Goal: Transaction & Acquisition: Purchase product/service

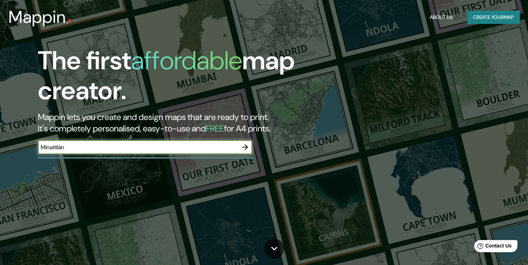
type input "Minatitlán"
click at [246, 149] on icon "button" at bounding box center [245, 147] width 9 height 9
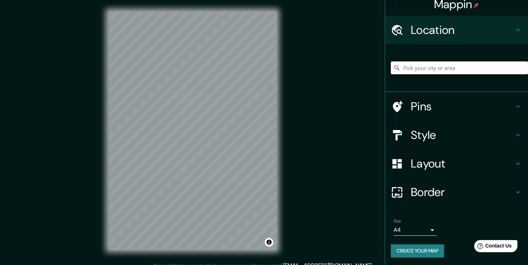
scroll to position [7, 0]
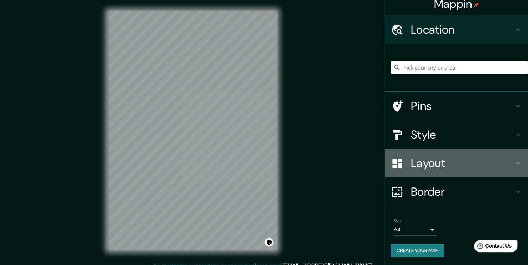
click at [455, 163] on h4 "Layout" at bounding box center [462, 163] width 103 height 14
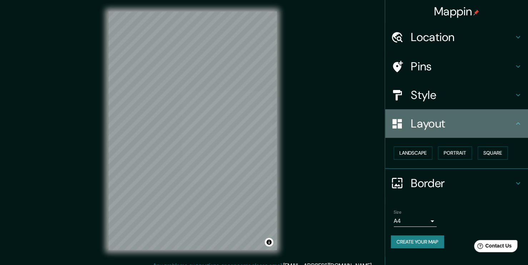
click at [466, 124] on h4 "Layout" at bounding box center [462, 123] width 103 height 14
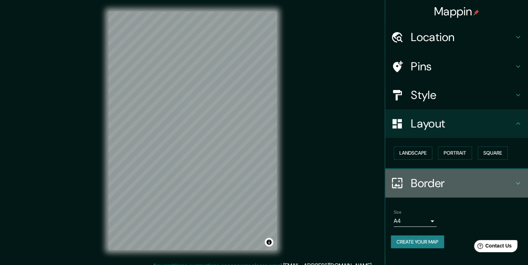
click at [457, 172] on div "Border" at bounding box center [456, 183] width 143 height 29
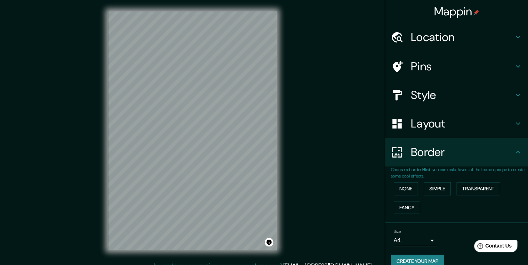
click at [462, 161] on div "Border" at bounding box center [456, 152] width 143 height 29
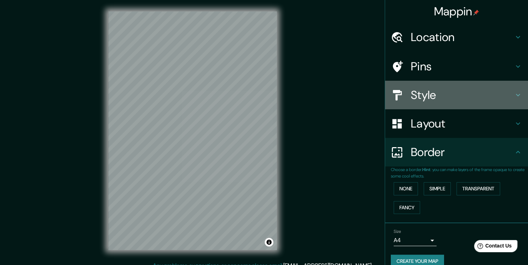
click at [472, 84] on div "Style" at bounding box center [456, 95] width 143 height 29
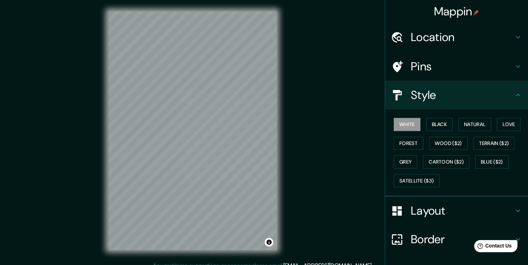
click at [439, 95] on h4 "Style" at bounding box center [462, 95] width 103 height 14
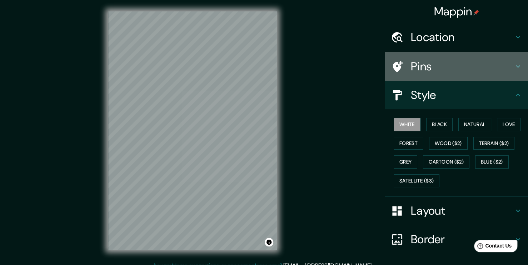
click at [457, 62] on h4 "Pins" at bounding box center [462, 66] width 103 height 14
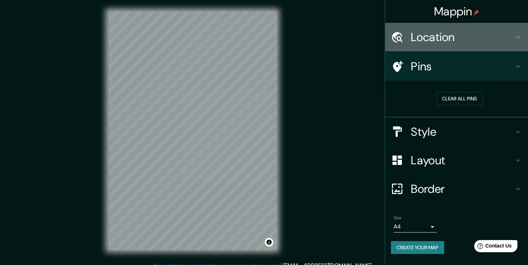
click at [467, 42] on h4 "Location" at bounding box center [462, 37] width 103 height 14
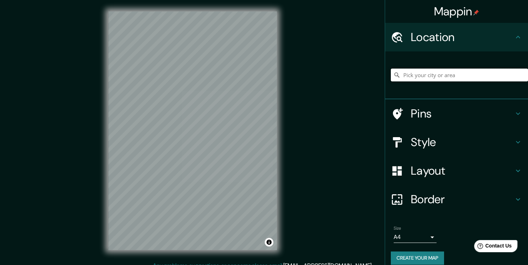
click at [443, 75] on input "Pick your city or area" at bounding box center [459, 75] width 137 height 13
paste input "[GEOGRAPHIC_DATA]"
type input "Noord, [GEOGRAPHIC_DATA], [GEOGRAPHIC_DATA], [GEOGRAPHIC_DATA]"
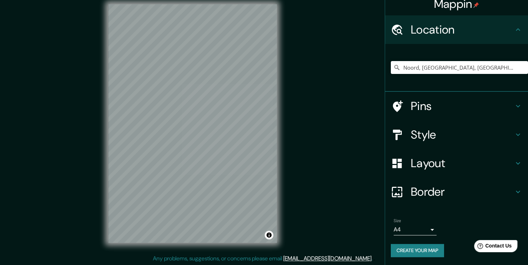
scroll to position [7, 0]
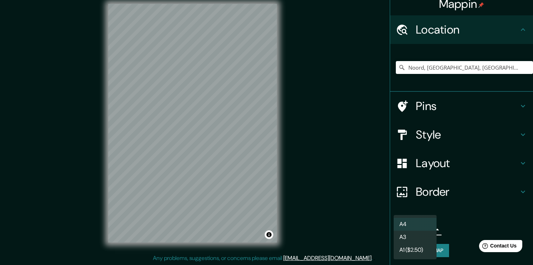
click at [420, 226] on body "Mappin Location [GEOGRAPHIC_DATA], [GEOGRAPHIC_DATA], [GEOGRAPHIC_DATA], [GEOGR…" at bounding box center [266, 125] width 533 height 265
click at [422, 236] on li "A3" at bounding box center [414, 237] width 43 height 13
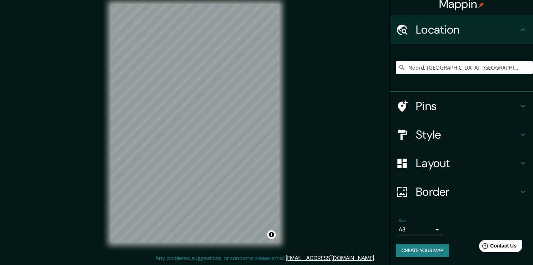
click at [425, 231] on body "Mappin Location [GEOGRAPHIC_DATA], [GEOGRAPHIC_DATA], [GEOGRAPHIC_DATA], [GEOGR…" at bounding box center [266, 125] width 533 height 265
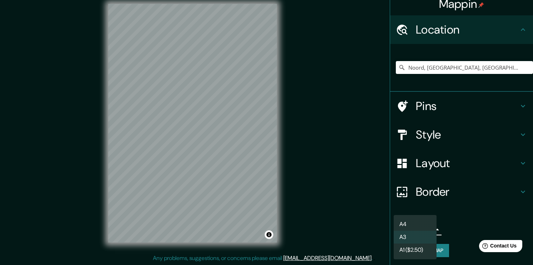
click at [414, 223] on li "A4" at bounding box center [414, 224] width 43 height 13
type input "single"
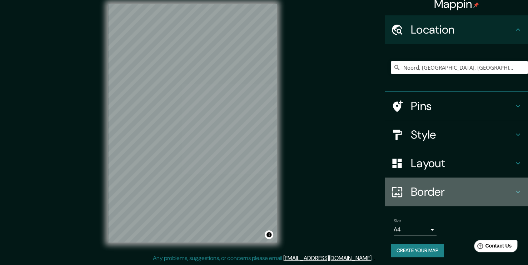
click at [513, 187] on icon at bounding box center [517, 191] width 9 height 9
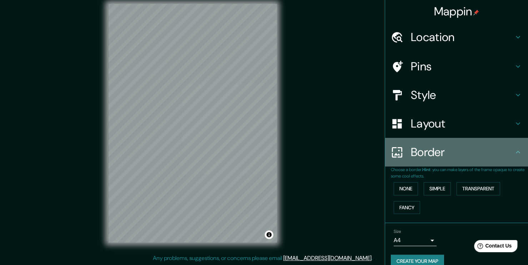
click at [496, 159] on div "Border" at bounding box center [456, 152] width 143 height 29
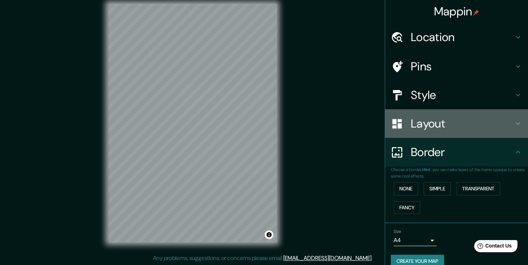
click at [513, 121] on icon at bounding box center [517, 123] width 9 height 9
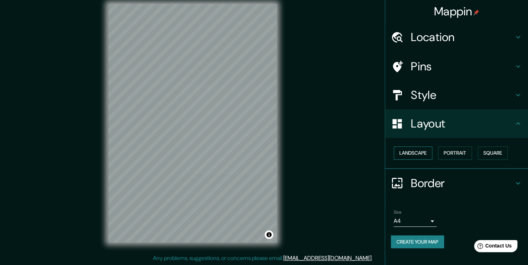
click at [406, 157] on button "Landscape" at bounding box center [412, 152] width 39 height 13
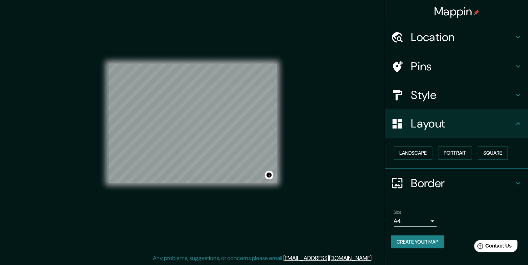
click at [413, 236] on button "Create your map" at bounding box center [417, 241] width 53 height 13
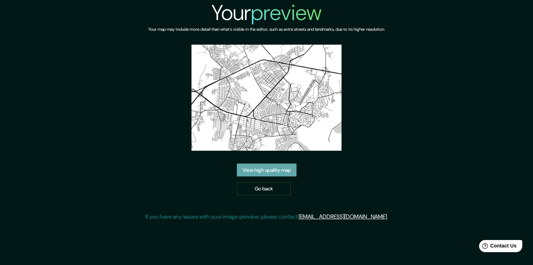
click at [275, 165] on link "View high quality map" at bounding box center [267, 169] width 60 height 13
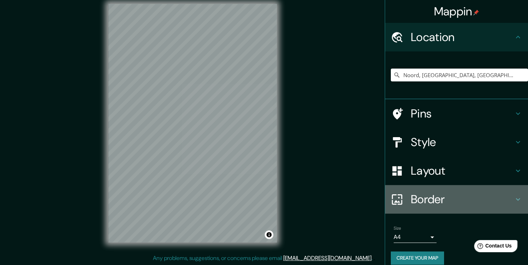
click at [450, 197] on h4 "Border" at bounding box center [462, 199] width 103 height 14
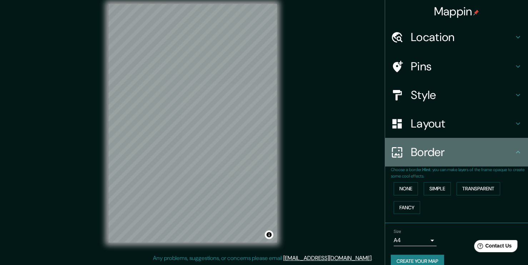
click at [459, 147] on h4 "Border" at bounding box center [462, 152] width 103 height 14
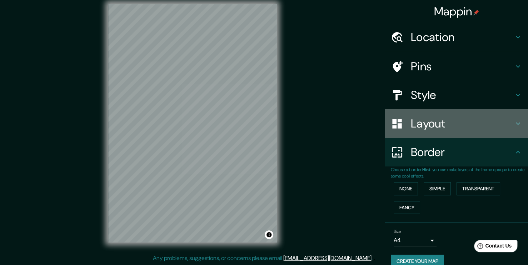
click at [456, 131] on div "Layout" at bounding box center [456, 123] width 143 height 29
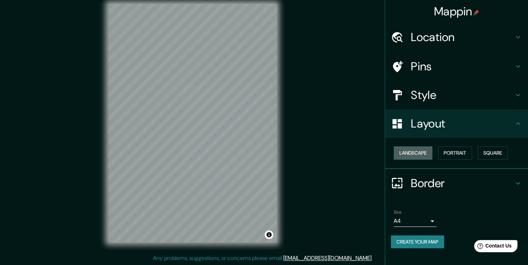
click at [425, 152] on button "Landscape" at bounding box center [412, 152] width 39 height 13
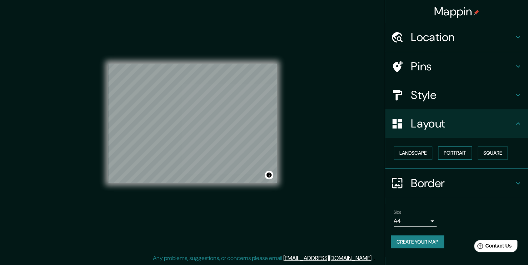
click at [458, 151] on button "Portrait" at bounding box center [455, 152] width 34 height 13
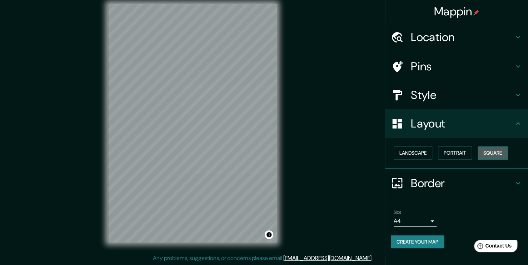
click at [488, 152] on button "Square" at bounding box center [492, 152] width 30 height 13
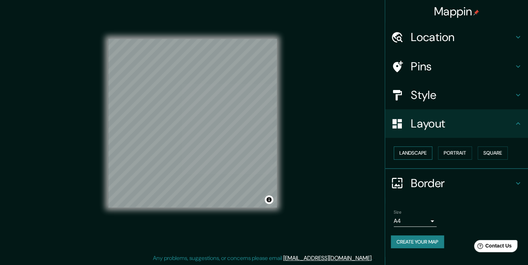
click at [410, 155] on button "Landscape" at bounding box center [412, 152] width 39 height 13
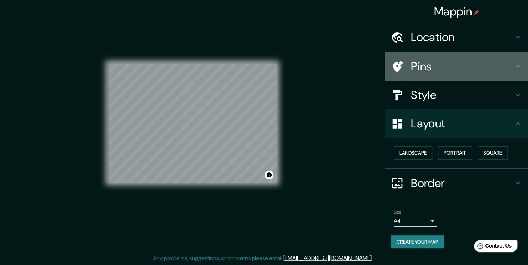
click at [441, 59] on div "Pins" at bounding box center [456, 66] width 143 height 29
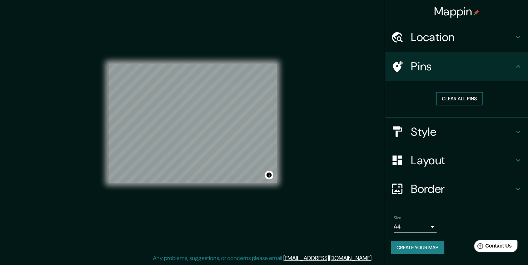
click at [467, 94] on button "Clear all pins" at bounding box center [459, 98] width 46 height 13
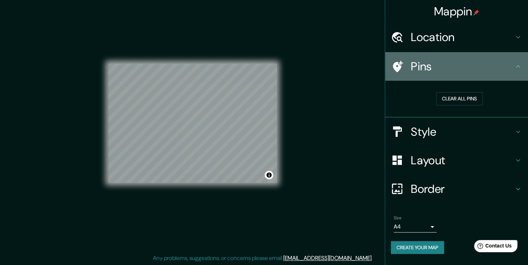
click at [450, 70] on h4 "Pins" at bounding box center [462, 66] width 103 height 14
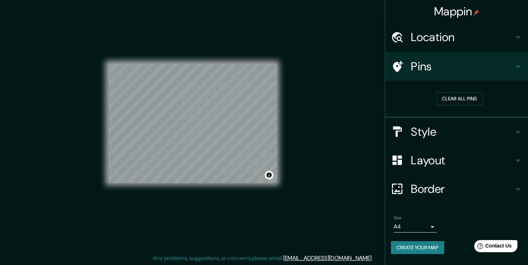
click at [433, 42] on h4 "Location" at bounding box center [462, 37] width 103 height 14
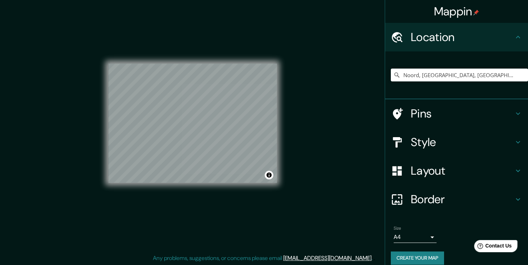
click at [427, 120] on h4 "Pins" at bounding box center [462, 113] width 103 height 14
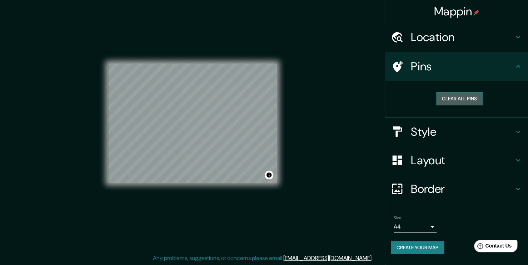
click at [470, 95] on button "Clear all pins" at bounding box center [459, 98] width 46 height 13
click at [404, 65] on div at bounding box center [401, 66] width 20 height 12
click at [460, 99] on button "Clear all pins" at bounding box center [459, 98] width 46 height 13
click at [467, 99] on button "Clear all pins" at bounding box center [459, 98] width 46 height 13
click at [442, 132] on h4 "Style" at bounding box center [462, 132] width 103 height 14
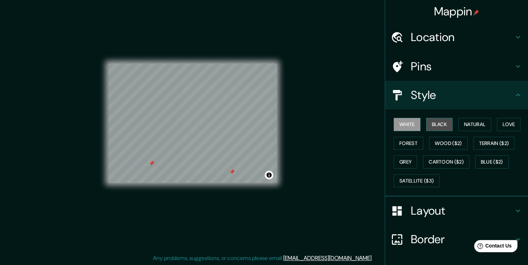
click at [431, 126] on button "Black" at bounding box center [439, 124] width 27 height 13
click at [469, 123] on button "Natural" at bounding box center [474, 124] width 33 height 13
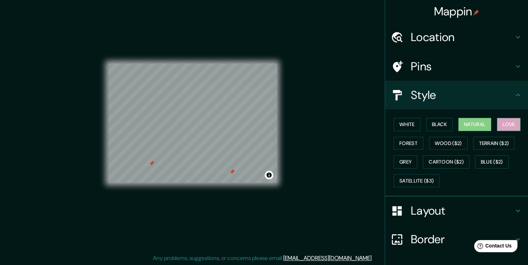
click at [497, 125] on button "Love" at bounding box center [509, 124] width 24 height 13
click at [481, 122] on button "Natural" at bounding box center [474, 124] width 33 height 13
click at [393, 146] on button "Forest" at bounding box center [408, 143] width 30 height 13
click at [514, 126] on button "Love" at bounding box center [509, 124] width 24 height 13
click at [483, 122] on button "Natural" at bounding box center [474, 124] width 33 height 13
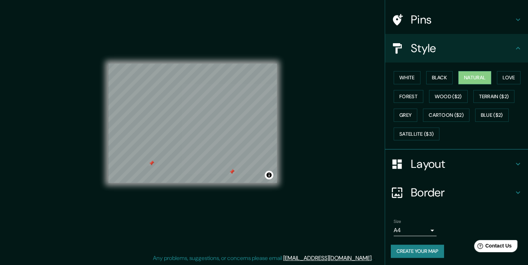
click at [481, 175] on div "Layout" at bounding box center [456, 164] width 143 height 29
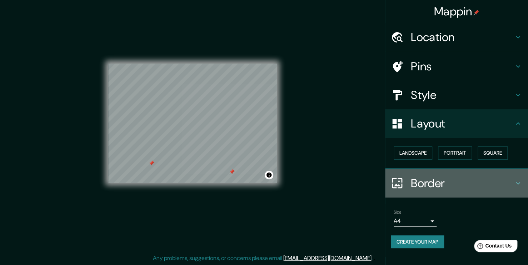
click at [482, 178] on h4 "Border" at bounding box center [462, 183] width 103 height 14
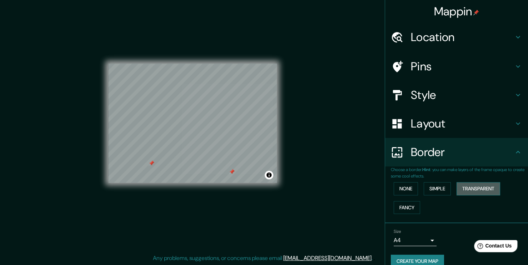
click at [473, 185] on button "Transparent" at bounding box center [478, 188] width 44 height 13
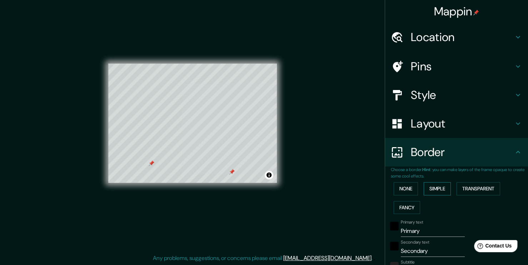
click at [431, 192] on button "Simple" at bounding box center [436, 188] width 27 height 13
click at [395, 191] on button "None" at bounding box center [405, 188] width 24 height 13
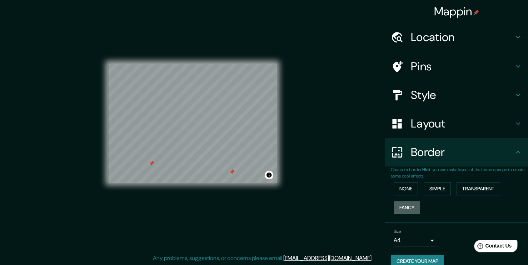
click at [400, 206] on button "Fancy" at bounding box center [406, 207] width 26 height 13
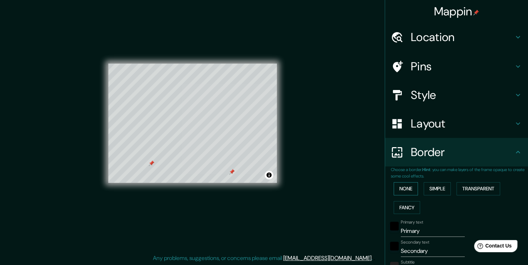
click at [400, 189] on button "None" at bounding box center [405, 188] width 24 height 13
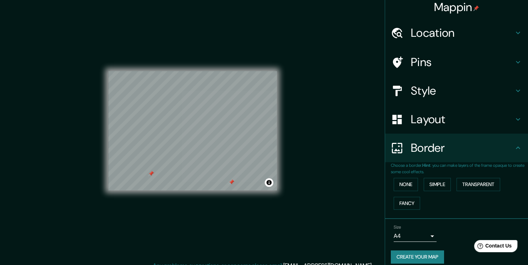
scroll to position [10, 0]
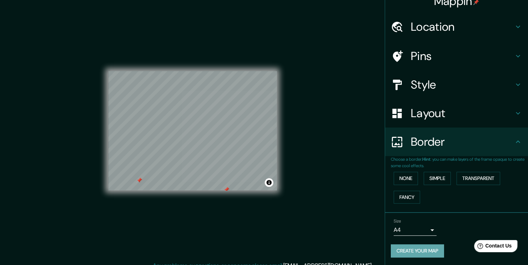
click at [409, 247] on button "Create your map" at bounding box center [417, 250] width 53 height 13
click at [420, 252] on button "Create your map" at bounding box center [417, 250] width 53 height 13
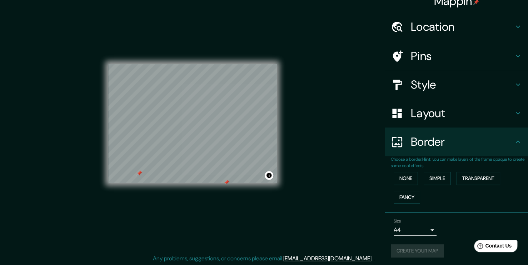
scroll to position [7, 0]
click at [423, 249] on button "Create your map" at bounding box center [417, 250] width 53 height 13
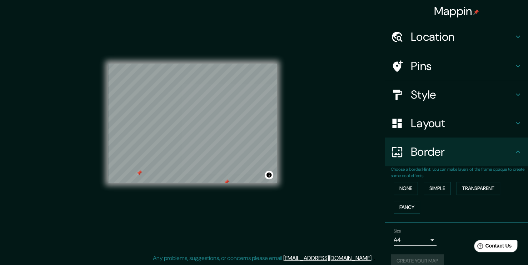
scroll to position [0, 0]
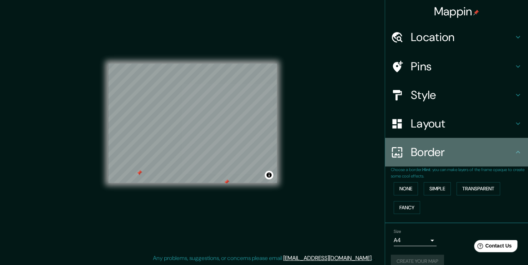
click at [494, 156] on h4 "Border" at bounding box center [462, 152] width 103 height 14
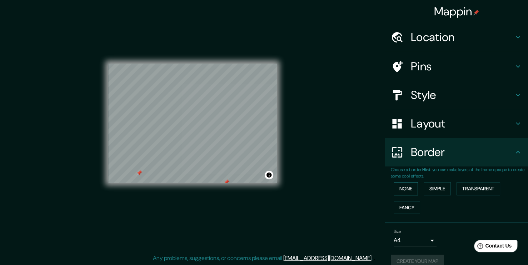
click at [401, 188] on button "None" at bounding box center [405, 188] width 24 height 13
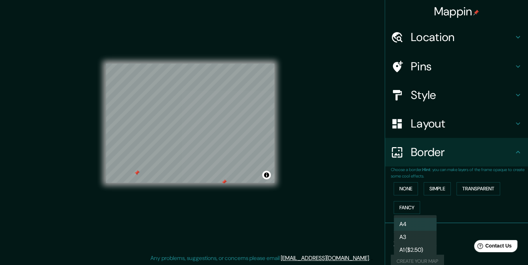
click at [421, 239] on body "Mappin Location Noord, Weesp, Holanda Septentrional, Países Bajos Pins Style La…" at bounding box center [264, 125] width 528 height 265
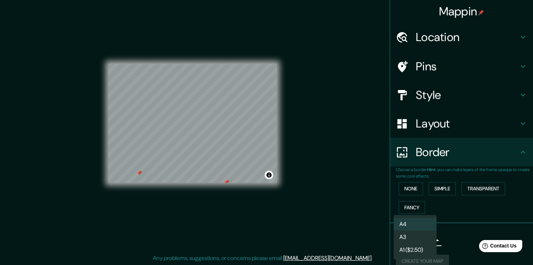
click at [419, 239] on li "A3" at bounding box center [414, 237] width 43 height 13
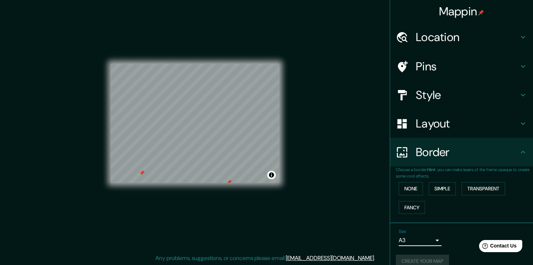
click at [419, 239] on body "Mappin Location Noord, Weesp, Holanda Septentrional, Países Bajos Pins Style La…" at bounding box center [266, 125] width 533 height 265
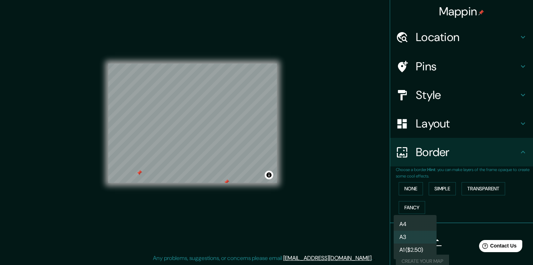
click at [414, 226] on li "A4" at bounding box center [414, 224] width 43 height 13
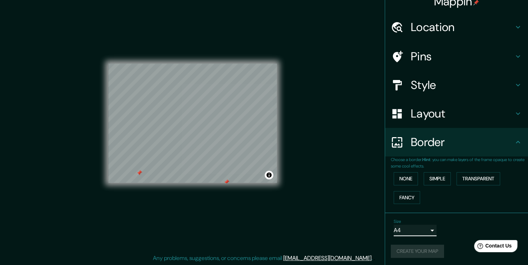
scroll to position [10, 0]
click at [422, 251] on div "Create your map" at bounding box center [456, 250] width 131 height 13
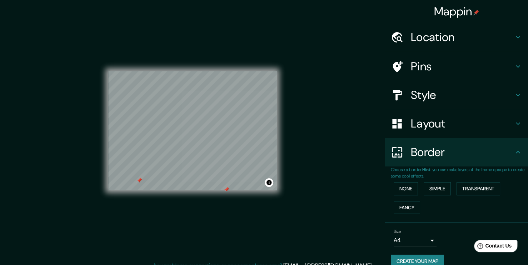
scroll to position [0, 0]
click at [423, 135] on div "Layout" at bounding box center [456, 123] width 143 height 29
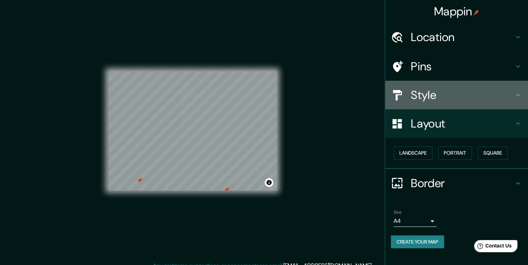
click at [430, 99] on h4 "Style" at bounding box center [462, 95] width 103 height 14
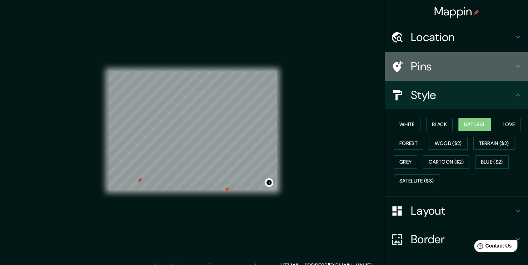
click at [433, 67] on h4 "Pins" at bounding box center [462, 66] width 103 height 14
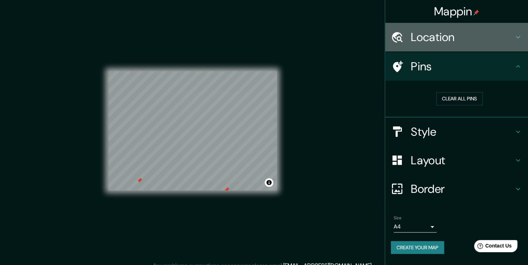
click at [444, 39] on h4 "Location" at bounding box center [462, 37] width 103 height 14
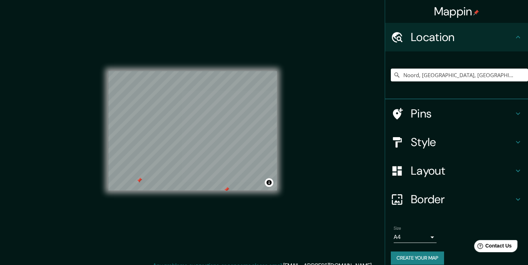
click at [451, 39] on h4 "Location" at bounding box center [462, 37] width 103 height 14
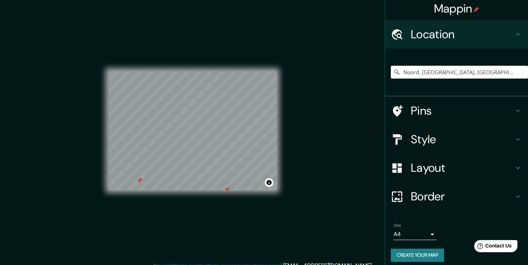
scroll to position [7, 0]
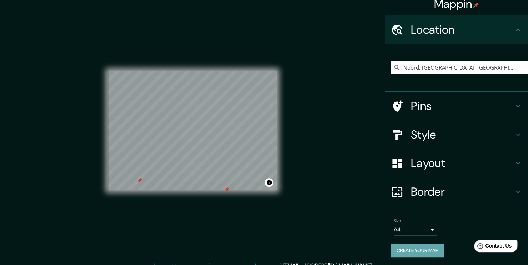
click at [429, 248] on button "Create your map" at bounding box center [417, 250] width 53 height 13
click at [417, 253] on button "Create your map" at bounding box center [417, 250] width 53 height 13
